Goal: Entertainment & Leisure: Consume media (video, audio)

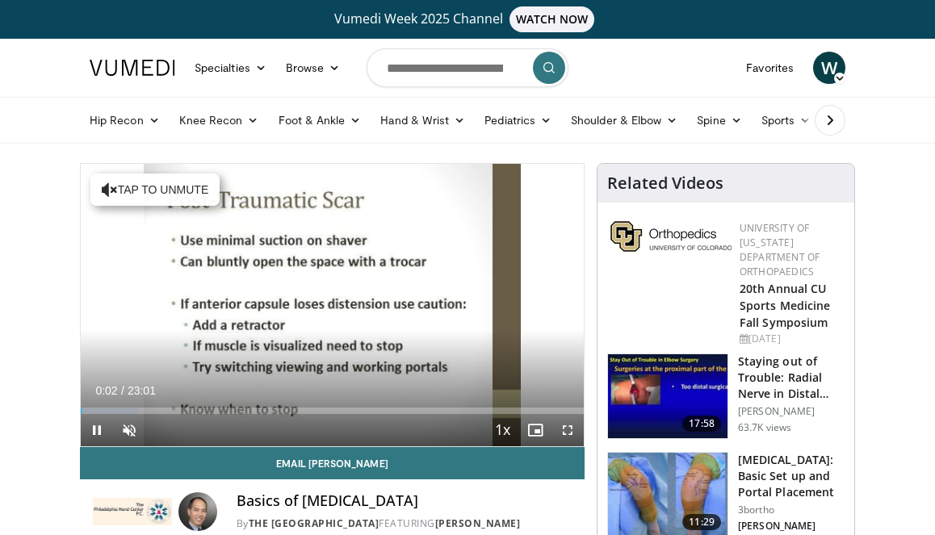
click at [565, 431] on span "Video Player" at bounding box center [567, 430] width 32 height 32
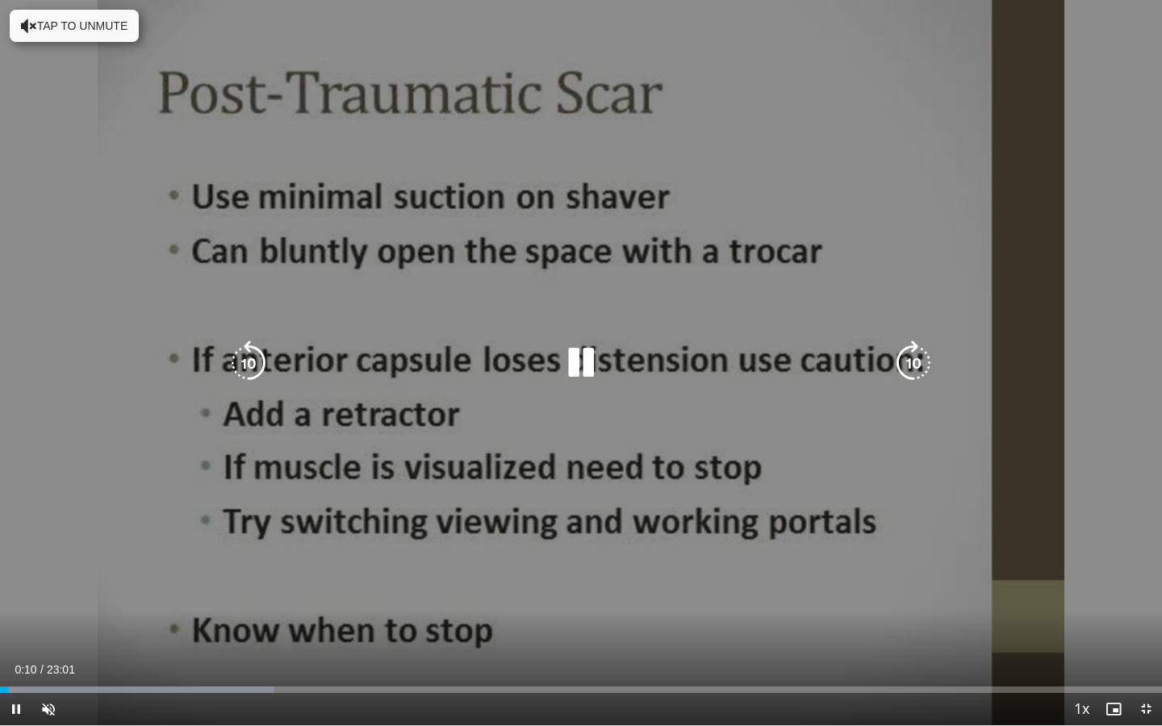
click at [912, 358] on icon "Video Player" at bounding box center [913, 363] width 45 height 45
click at [245, 366] on icon "Video Player" at bounding box center [248, 363] width 45 height 45
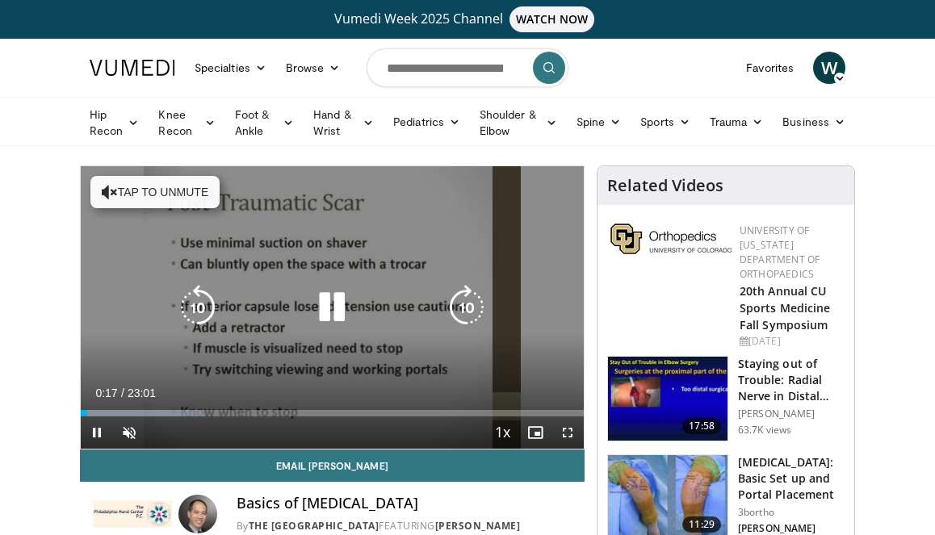
click at [329, 300] on icon "Video Player" at bounding box center [331, 307] width 45 height 45
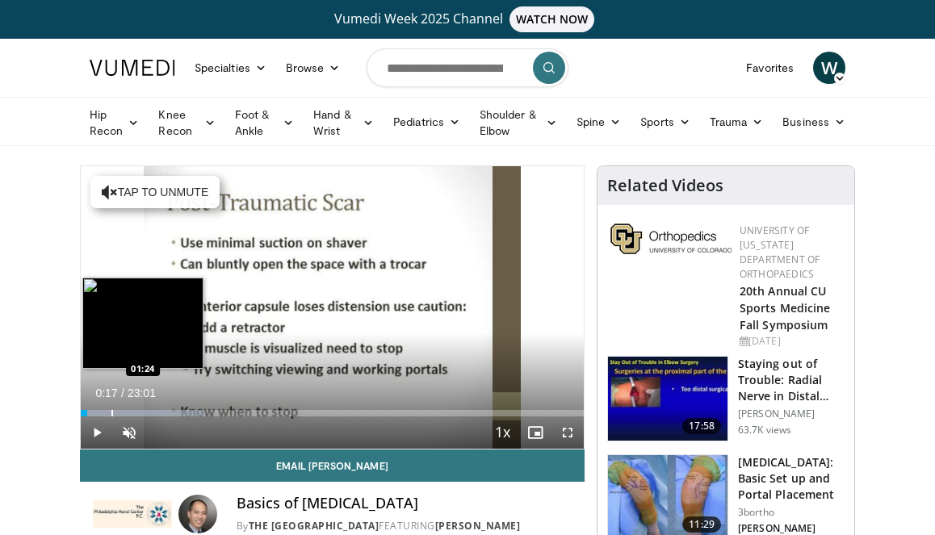
click at [111, 412] on div "Progress Bar" at bounding box center [112, 413] width 2 height 6
click at [114, 412] on div "Progress Bar" at bounding box center [113, 413] width 2 height 6
click at [155, 412] on div "Progress Bar" at bounding box center [154, 413] width 2 height 6
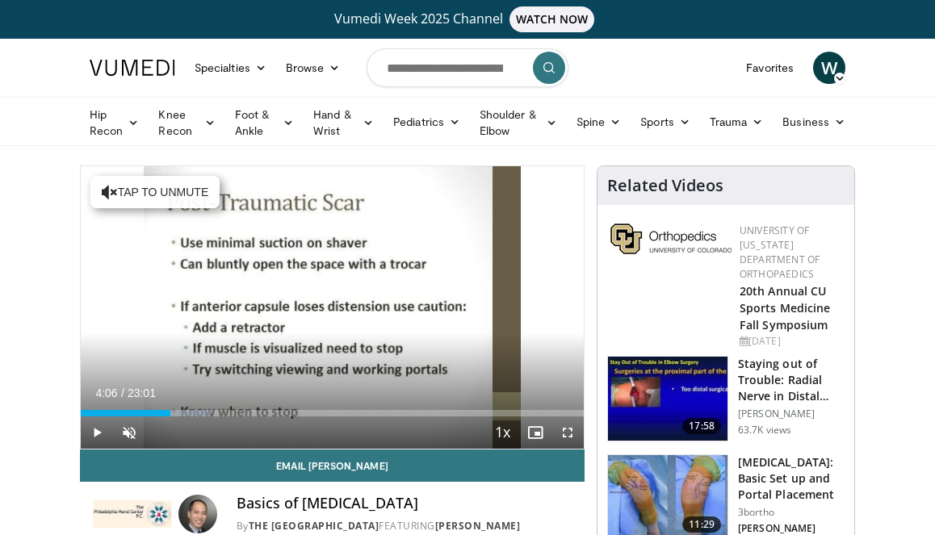
click at [170, 414] on div "Progress Bar" at bounding box center [171, 413] width 2 height 6
click at [195, 417] on div "Current Time 4:06 / Duration 23:01 Play Skip Backward Skip Forward Unmute Loade…" at bounding box center [332, 432] width 503 height 32
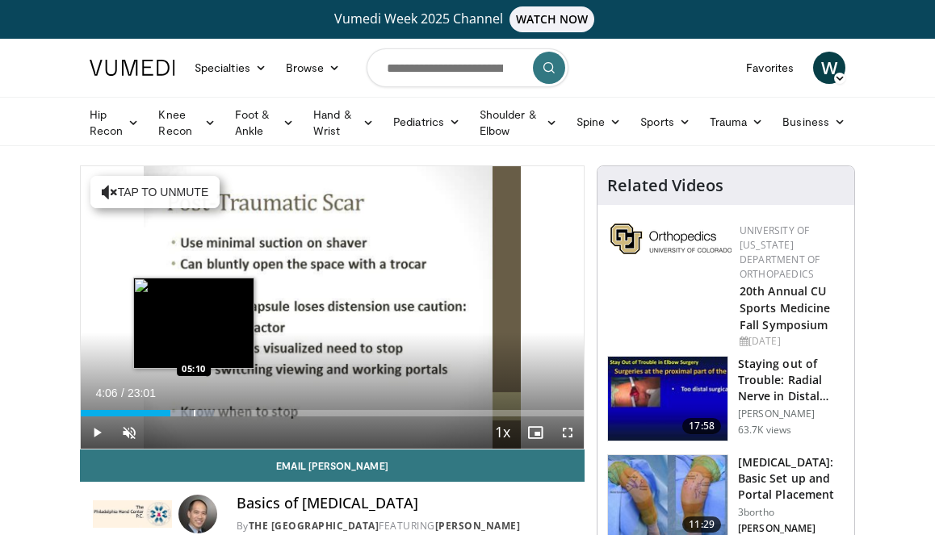
click at [194, 412] on div "Progress Bar" at bounding box center [195, 413] width 2 height 6
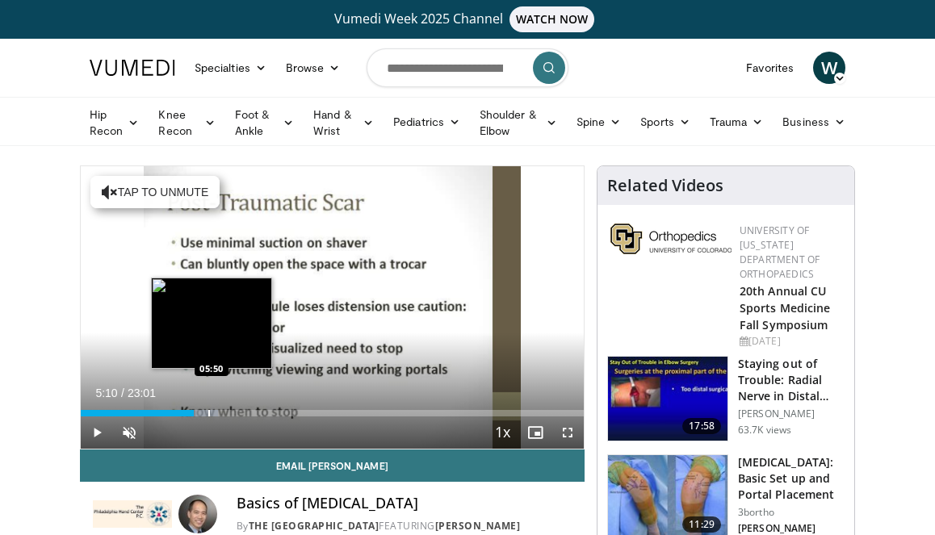
click at [210, 412] on div "Progress Bar" at bounding box center [209, 413] width 2 height 6
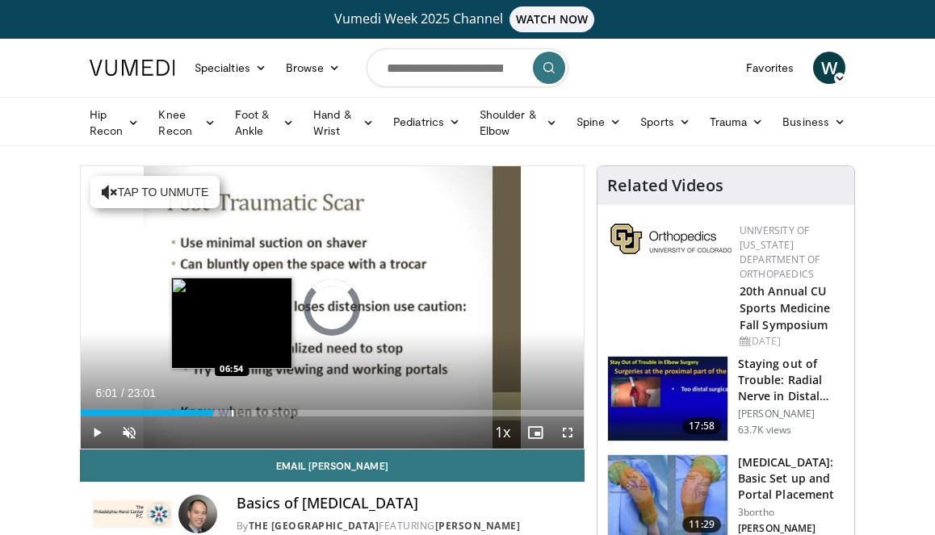
click at [232, 412] on div "Progress Bar" at bounding box center [233, 413] width 2 height 6
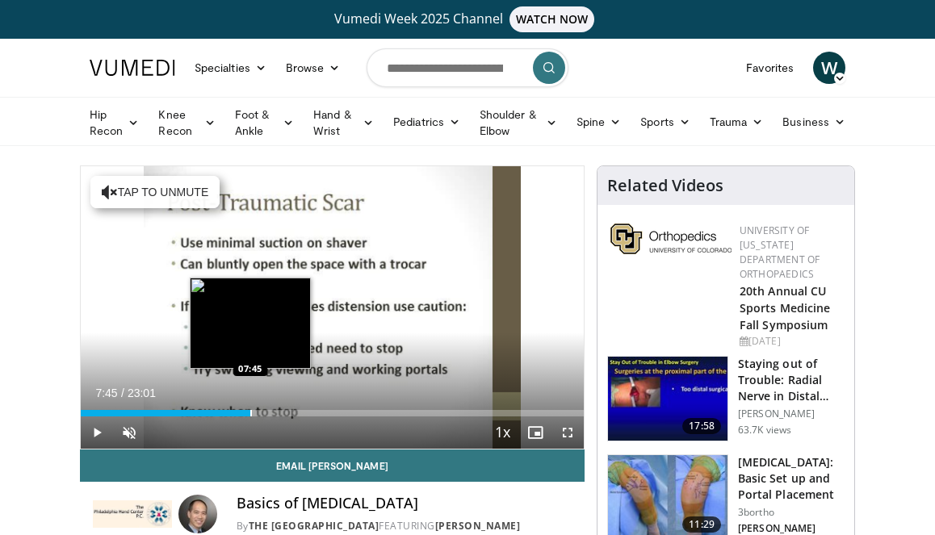
click at [250, 412] on div "Progress Bar" at bounding box center [251, 413] width 2 height 6
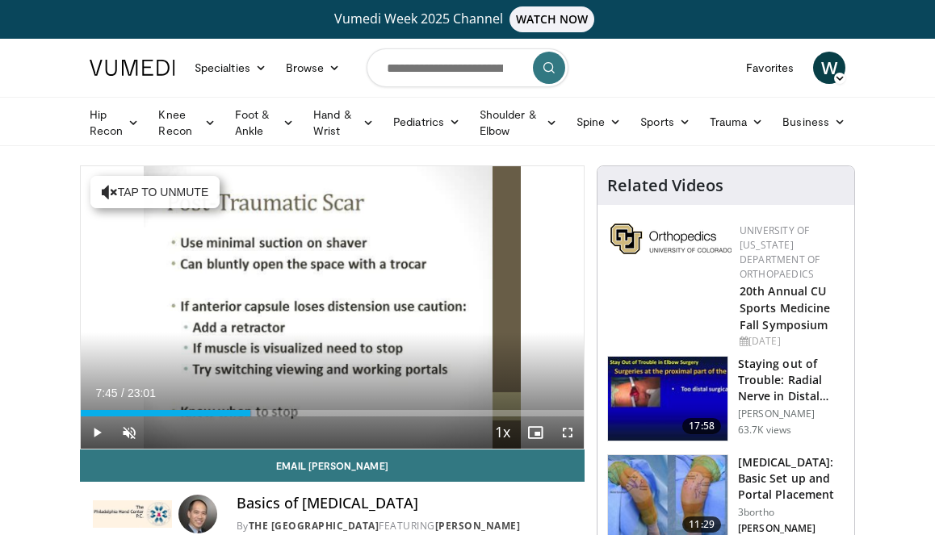
click at [295, 422] on div "Current Time 7:45 / Duration 23:01 Play Skip Backward Skip Forward Unmute Loade…" at bounding box center [332, 432] width 503 height 32
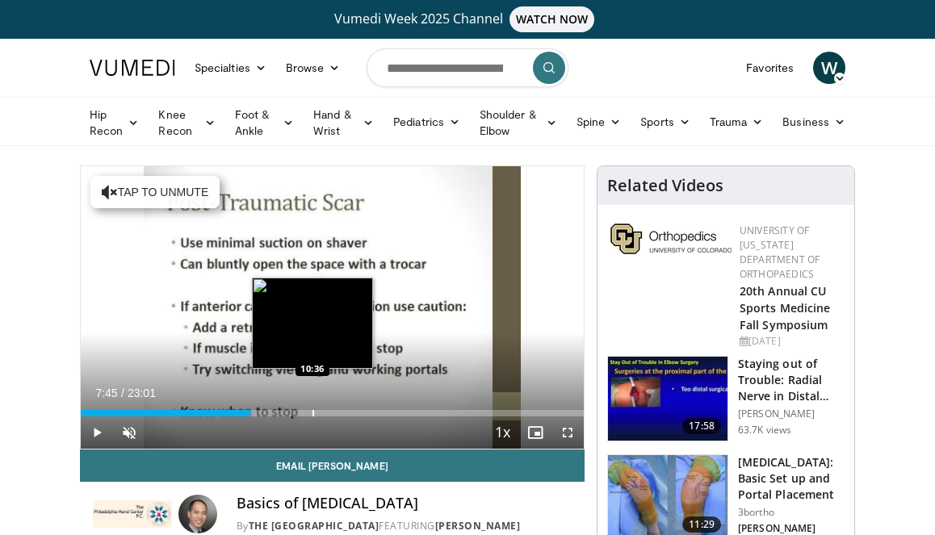
click at [312, 415] on div "Progress Bar" at bounding box center [313, 413] width 2 height 6
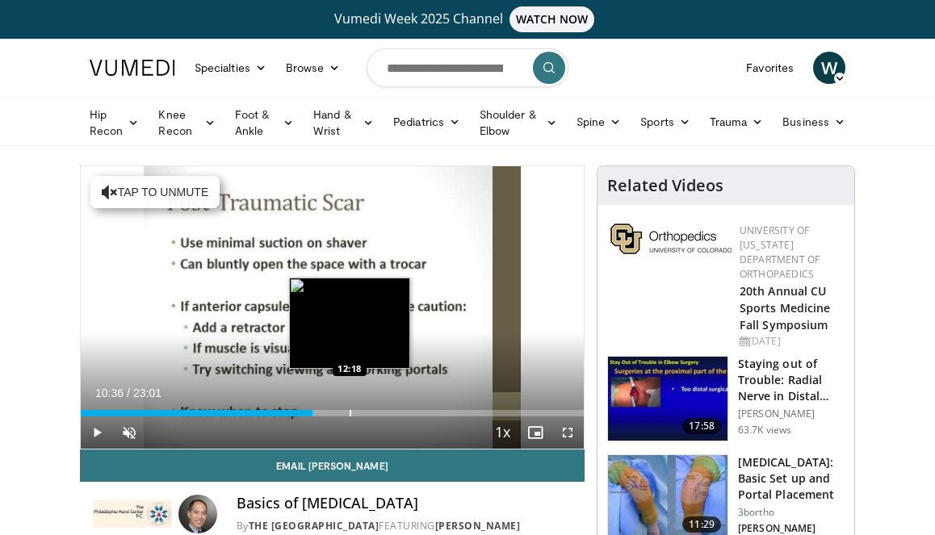
click at [349, 415] on div "Progress Bar" at bounding box center [350, 413] width 2 height 6
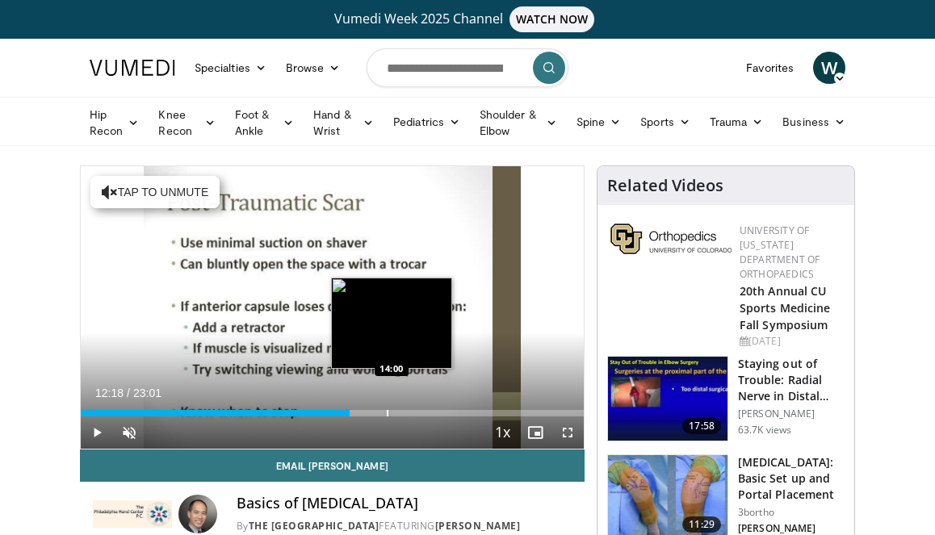
click at [388, 415] on div "Progress Bar" at bounding box center [388, 413] width 2 height 6
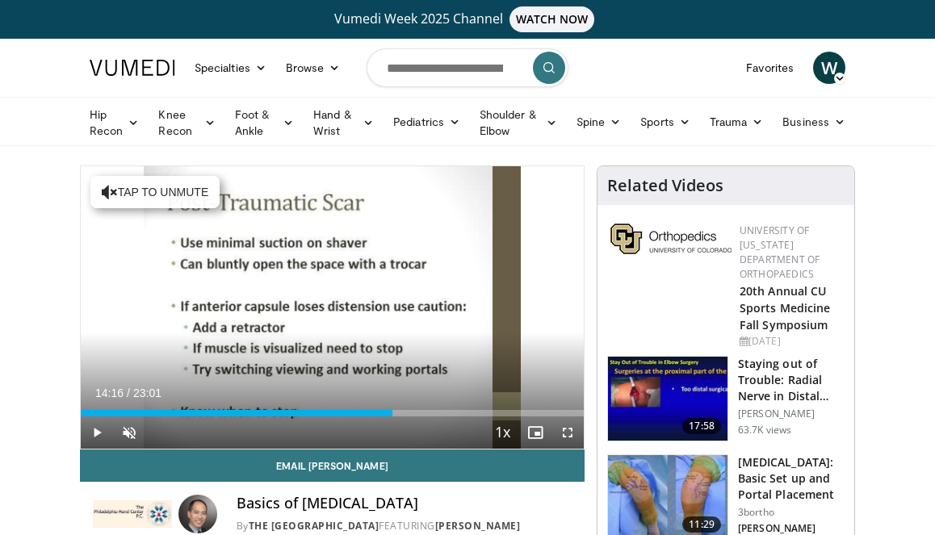
click at [415, 416] on div "Current Time 14:16 / Duration 23:01 Play Skip Backward Skip Forward Unmute Load…" at bounding box center [332, 432] width 503 height 32
click at [432, 408] on div "Loaded : 62.12% 14:16 15:47" at bounding box center [332, 408] width 503 height 15
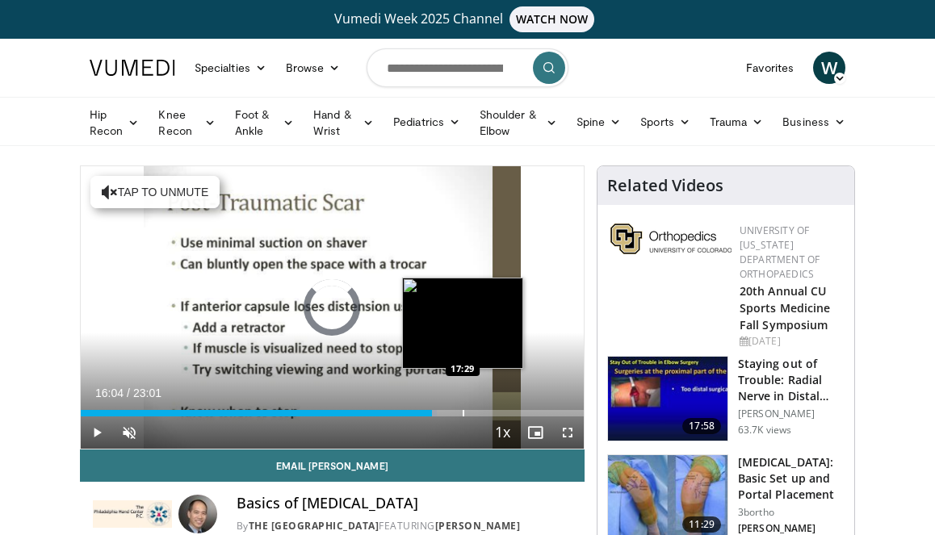
click at [462, 408] on div "Loaded : 70.81% 16:04 17:29" at bounding box center [332, 408] width 503 height 15
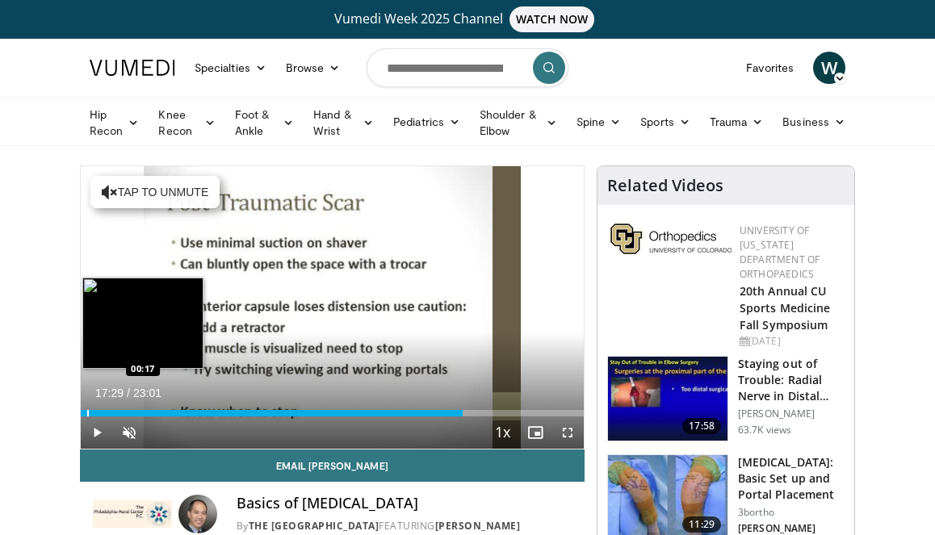
click at [89, 414] on div "Progress Bar" at bounding box center [88, 413] width 2 height 6
